Goal: Use online tool/utility: Utilize a website feature to perform a specific function

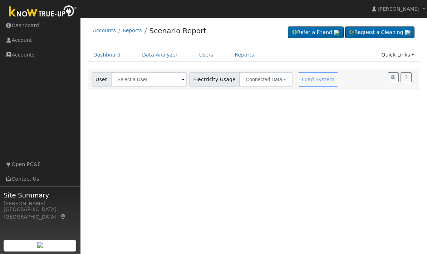
click at [182, 81] on span at bounding box center [183, 80] width 3 height 8
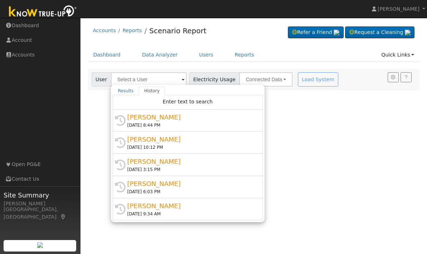
click at [145, 123] on div "[DATE] 8:44 PM" at bounding box center [190, 125] width 127 height 6
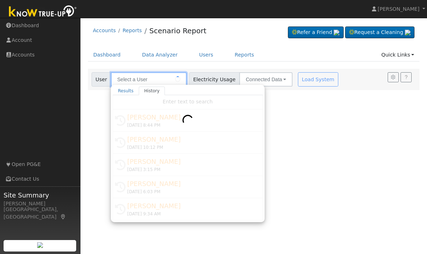
type input "[PERSON_NAME]"
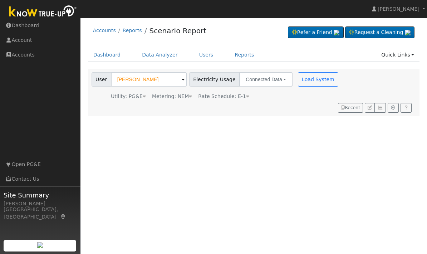
click at [298, 80] on button "Load System" at bounding box center [318, 79] width 41 height 14
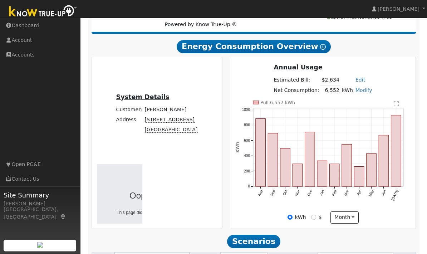
scroll to position [190, 0]
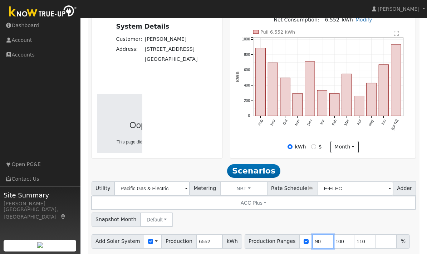
click at [313, 234] on input "90" at bounding box center [322, 241] width 21 height 14
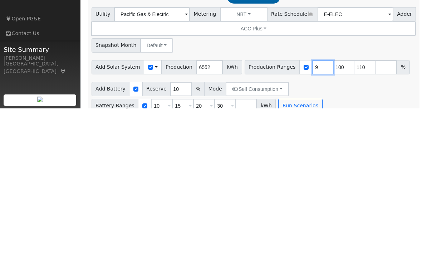
type input "100"
type input "110"
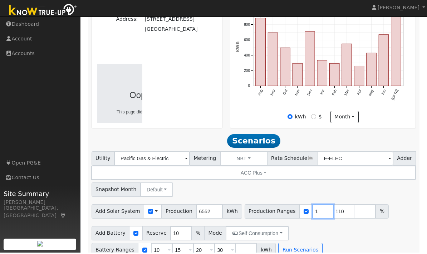
type input "110"
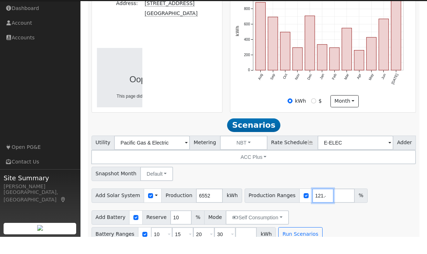
type input "121.4"
click at [231, 248] on span at bounding box center [232, 252] width 3 height 8
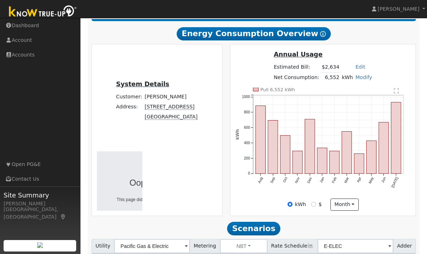
click at [223, 225] on h2 "Scenarios Scenario" at bounding box center [254, 229] width 325 height 14
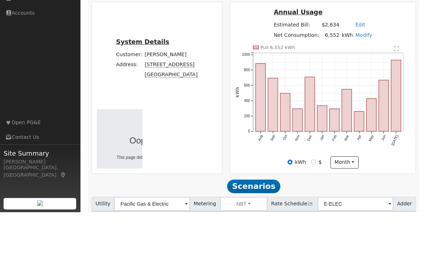
scroll to position [190, 0]
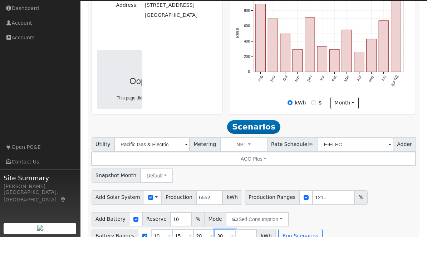
scroll to position [218, 0]
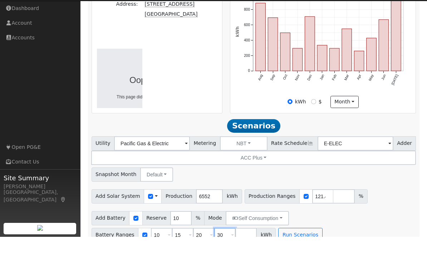
type input "3"
click at [200, 245] on input "20" at bounding box center [203, 252] width 21 height 14
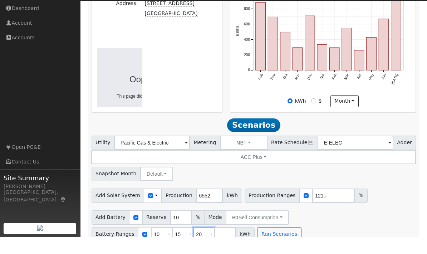
type input "2"
click at [180, 244] on input "15" at bounding box center [182, 251] width 21 height 14
type input "1"
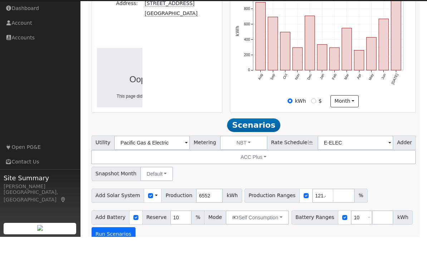
click at [116, 244] on button "Run Scenarios" at bounding box center [114, 251] width 44 height 14
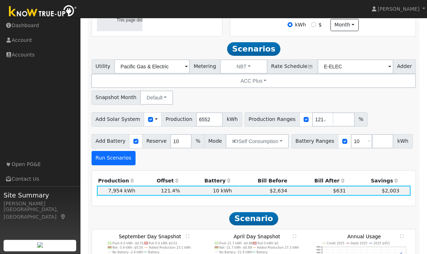
scroll to position [310, 0]
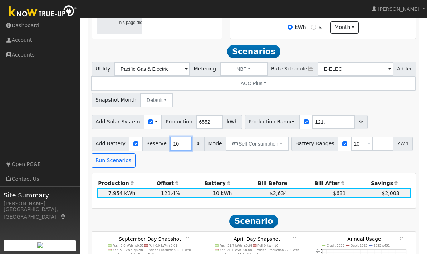
click at [179, 137] on input "10" at bounding box center [180, 144] width 21 height 14
type input "1"
type input "5"
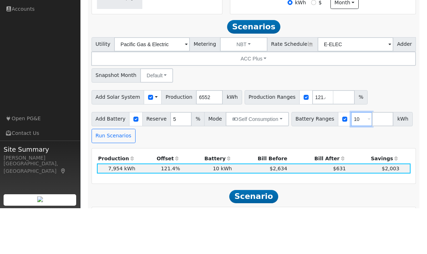
scroll to position [300, 0]
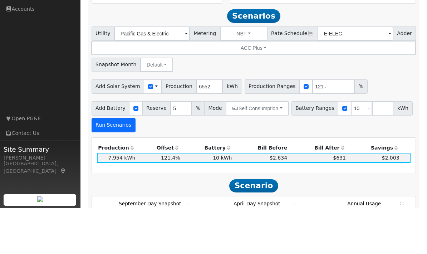
click at [107, 164] on button "Run Scenarios" at bounding box center [114, 171] width 44 height 14
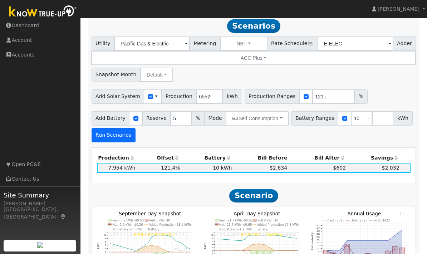
scroll to position [335, 0]
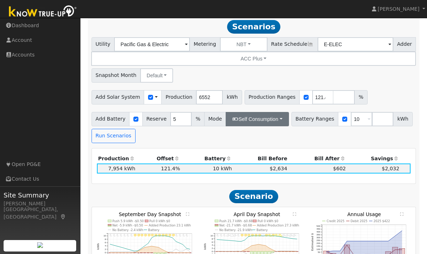
click at [276, 112] on button "Self Consumption" at bounding box center [257, 119] width 63 height 14
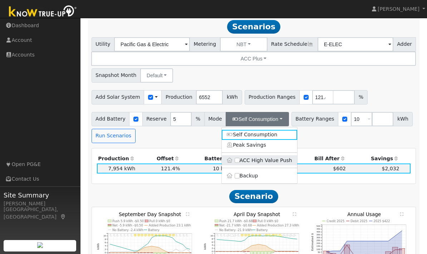
click at [239, 158] on input "ACC High Value Push" at bounding box center [237, 160] width 5 height 5
checkbox input "true"
click at [403, 68] on div "Utility Pacific Gas & Electric Metering NBT NEM NBT Rate Schedule E-ELEC Adder …" at bounding box center [254, 59] width 328 height 48
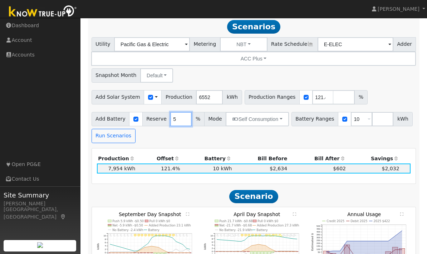
click at [179, 112] on input "5" at bounding box center [180, 119] width 21 height 14
type input "10"
click at [113, 129] on button "Run Scenarios" at bounding box center [114, 136] width 44 height 14
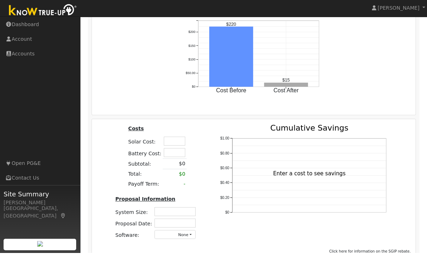
scroll to position [750, 0]
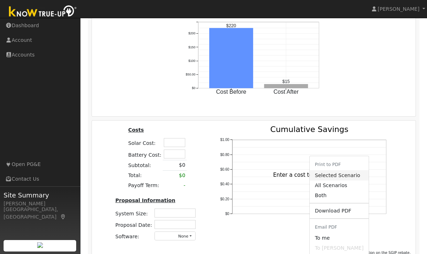
click at [344, 170] on link "Selected Scenario" at bounding box center [339, 175] width 59 height 10
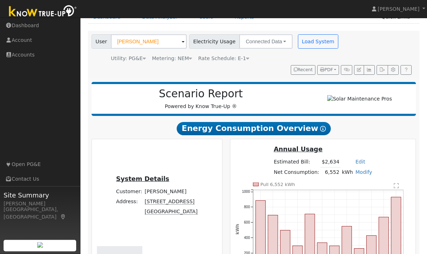
scroll to position [0, 0]
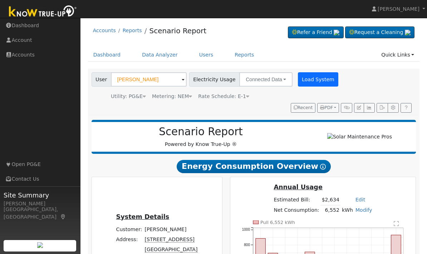
click at [299, 81] on button "Load System" at bounding box center [318, 79] width 41 height 14
